Goal: Information Seeking & Learning: Learn about a topic

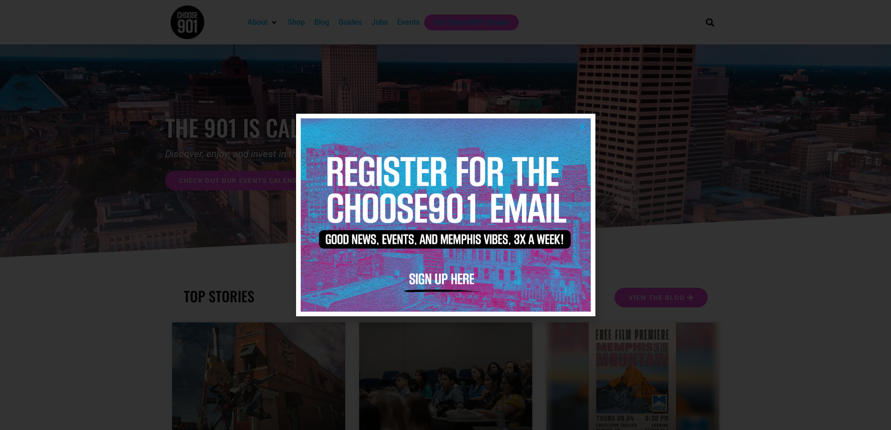
click at [584, 126] on icon "Close" at bounding box center [582, 126] width 7 height 7
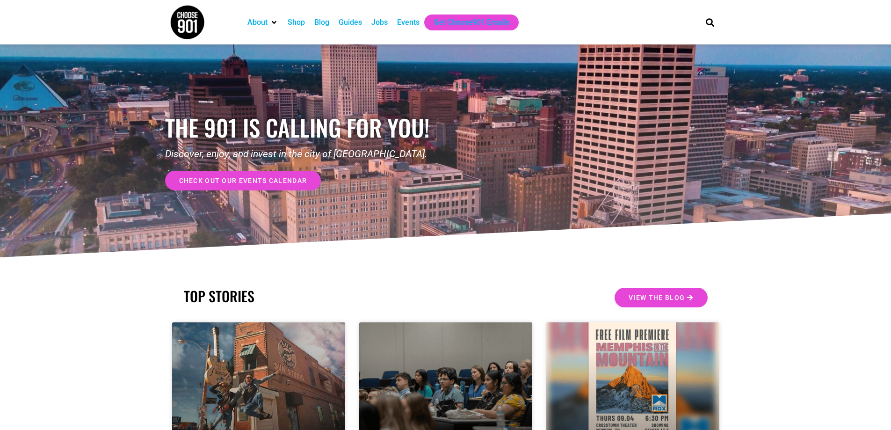
click at [262, 179] on span "check out our events calendar" at bounding box center [243, 180] width 128 height 7
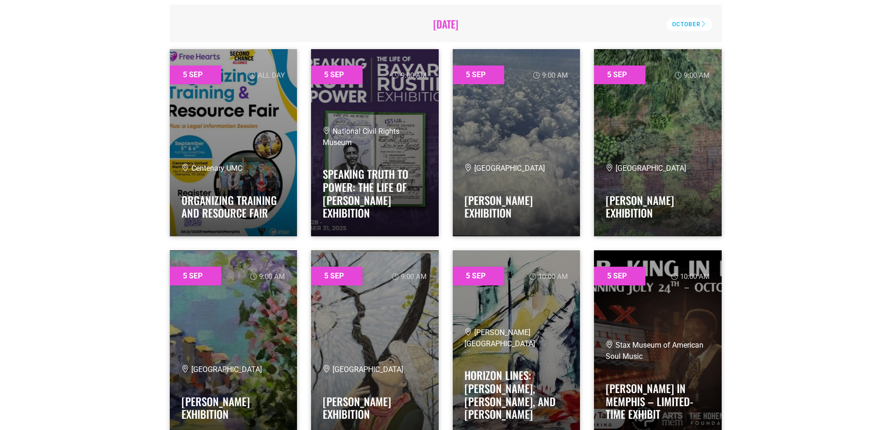
scroll to position [140, 0]
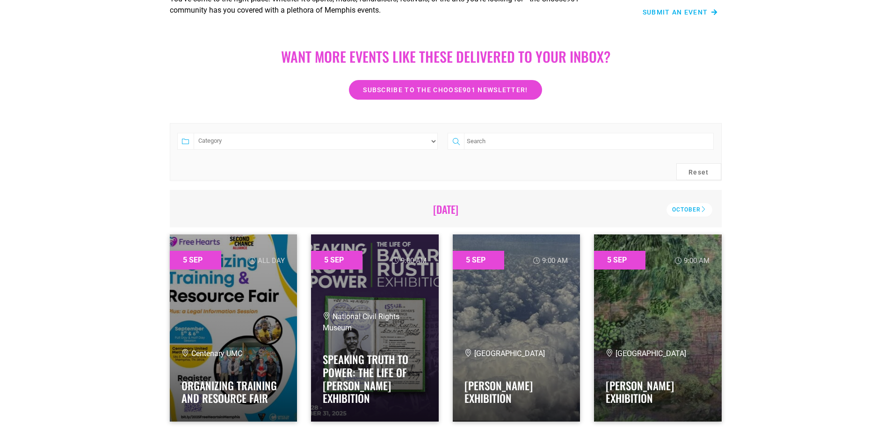
click at [405, 140] on select "Category Adults Only Career Comedy Education Family Family Friendly Festival Fi…" at bounding box center [316, 141] width 245 height 17
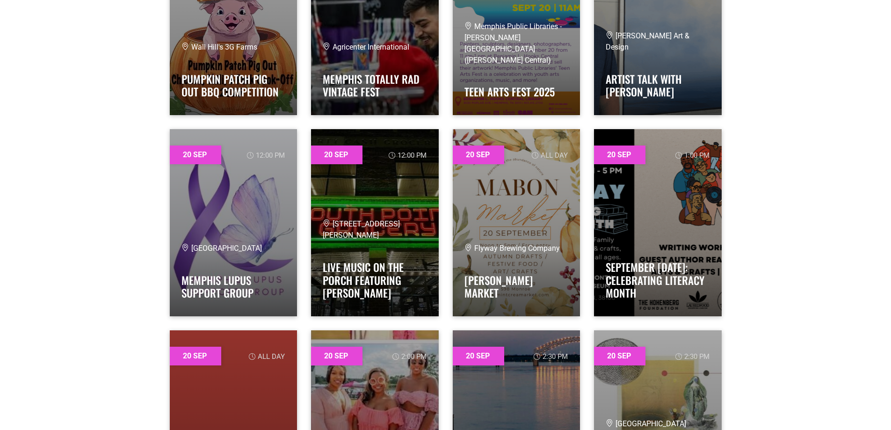
scroll to position [23765, 0]
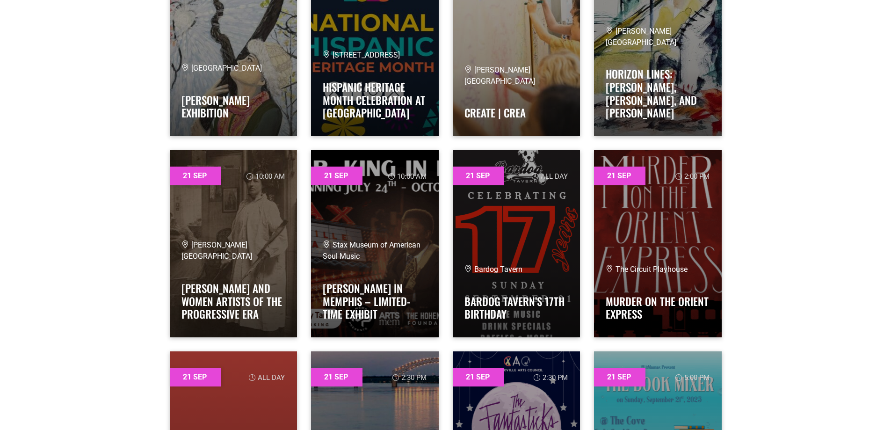
drag, startPoint x: 832, startPoint y: 53, endPoint x: 804, endPoint y: 138, distance: 89.2
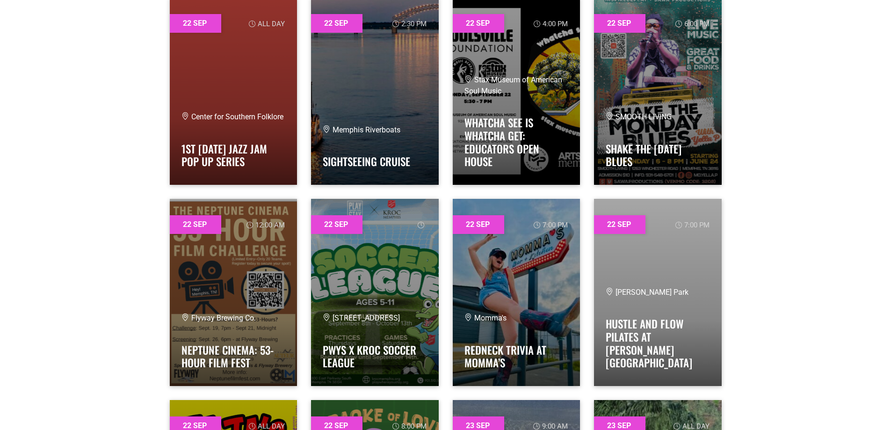
scroll to position [25028, 0]
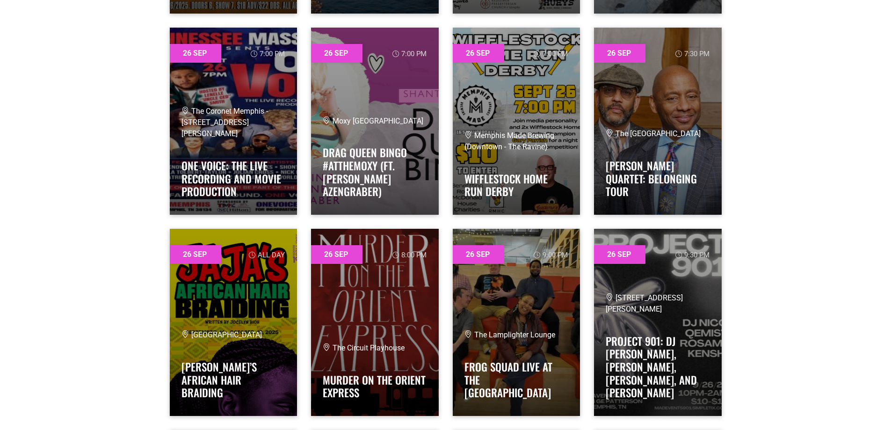
scroll to position [30129, 0]
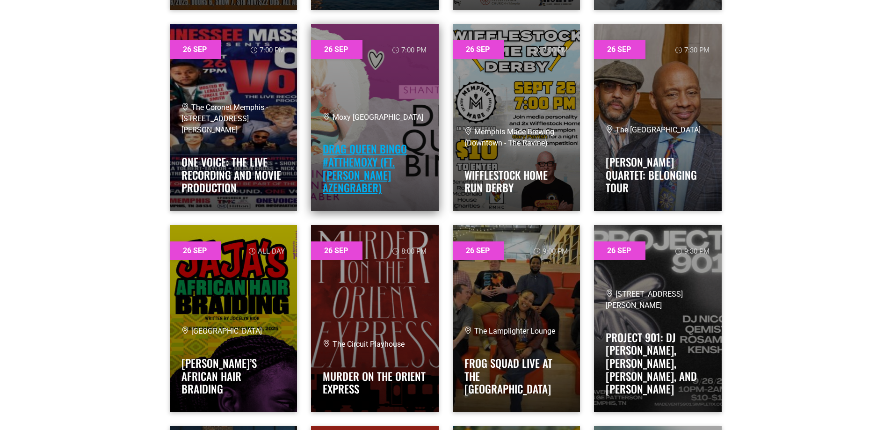
click at [359, 176] on link "Drag Queen Bingo #AtTheMoxy (ft. Imagene Azengraber)" at bounding box center [365, 168] width 84 height 55
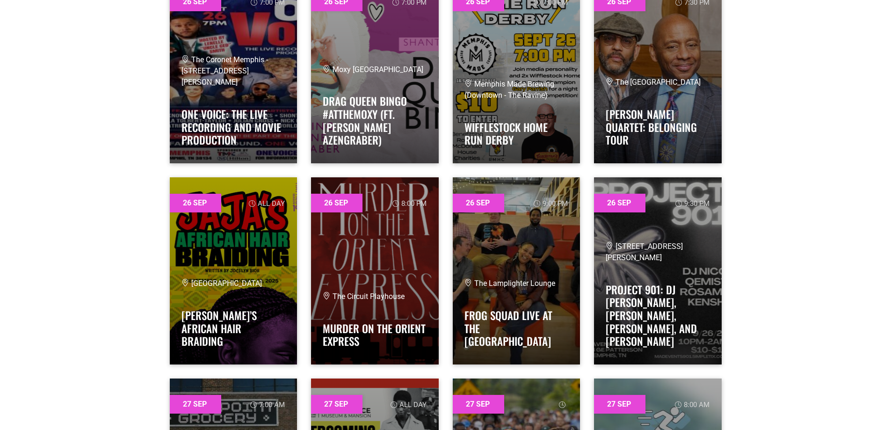
scroll to position [30175, 0]
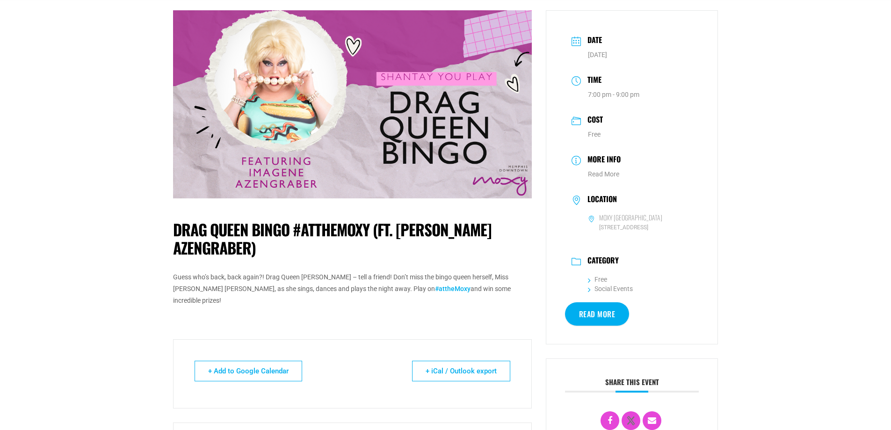
scroll to position [47, 0]
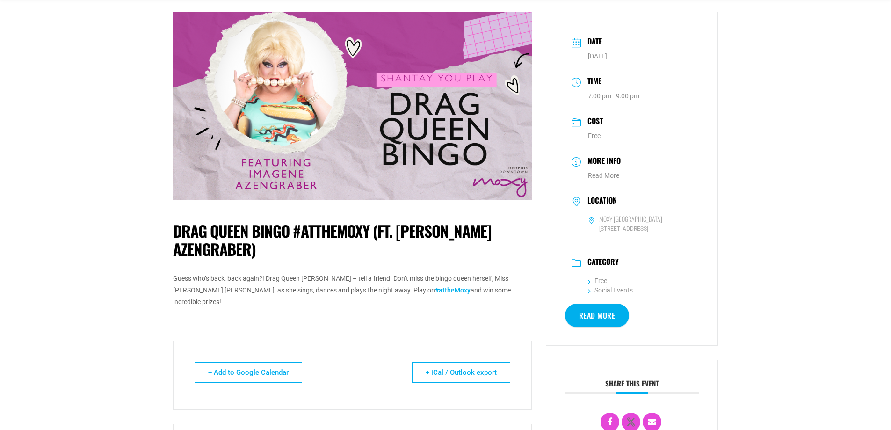
click at [597, 316] on link "Read More" at bounding box center [597, 315] width 65 height 23
click at [630, 228] on span "40 North Front Street, Memphis, TN" at bounding box center [640, 229] width 105 height 9
copy div "40 North Front Street, Memphis, TN"
